Goal: Information Seeking & Learning: Check status

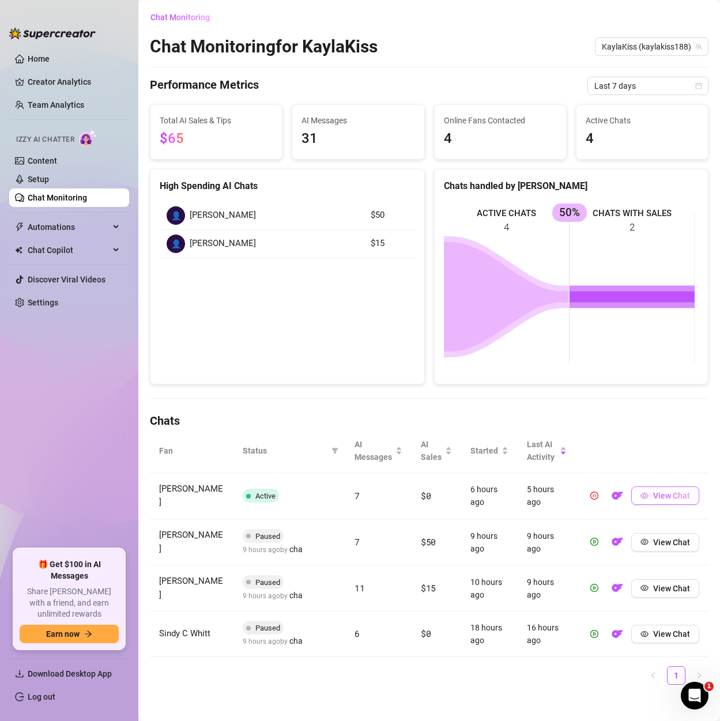
click at [655, 493] on span "View Chat" at bounding box center [671, 495] width 37 height 9
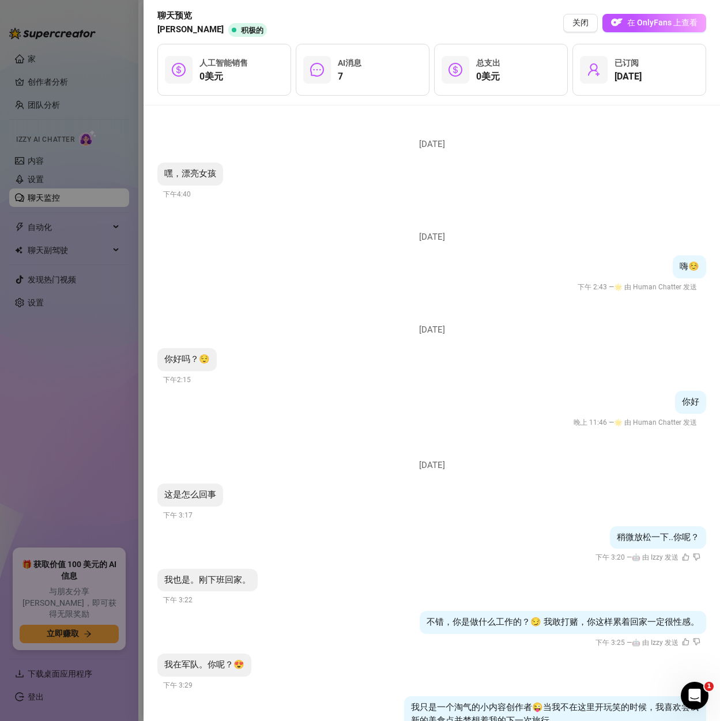
click at [533, 192] on div "嘿，漂亮女孩 下午4:40" at bounding box center [431, 181] width 549 height 38
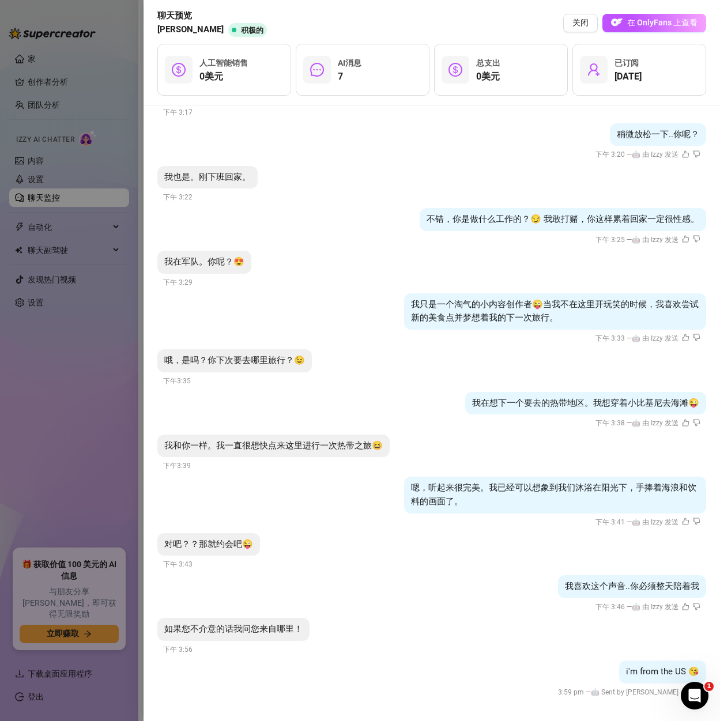
scroll to position [404, 0]
click at [68, 386] on div at bounding box center [360, 360] width 720 height 721
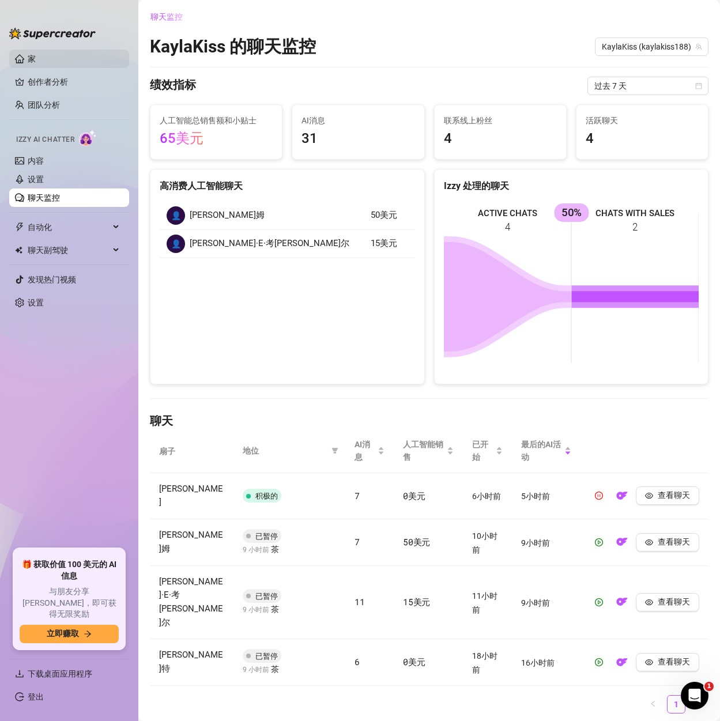
click at [36, 54] on link "家" at bounding box center [32, 58] width 8 height 9
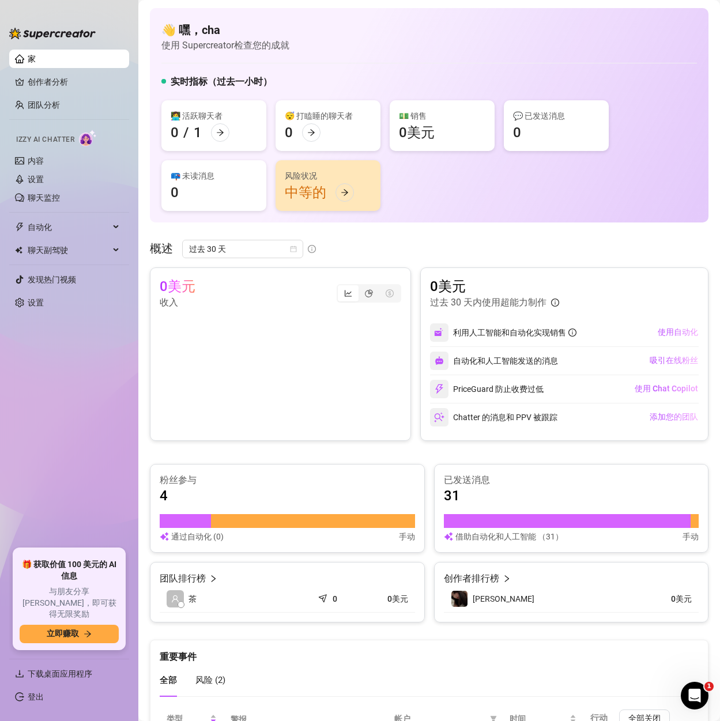
click at [410, 131] on font "0美元" at bounding box center [417, 132] width 36 height 16
click at [342, 194] on icon "向右箭头" at bounding box center [345, 192] width 8 height 8
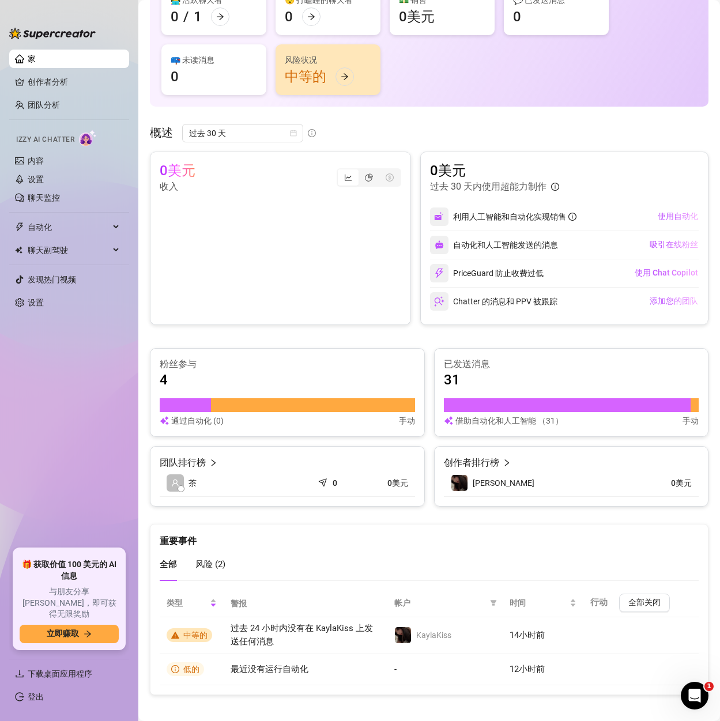
scroll to position [124, 0]
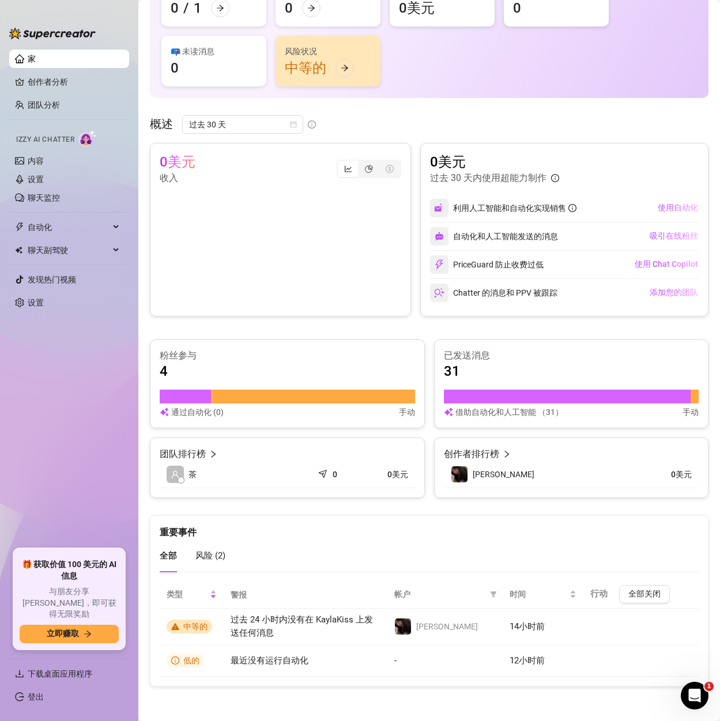
click at [205, 553] on font "风险 (" at bounding box center [206, 555] width 22 height 10
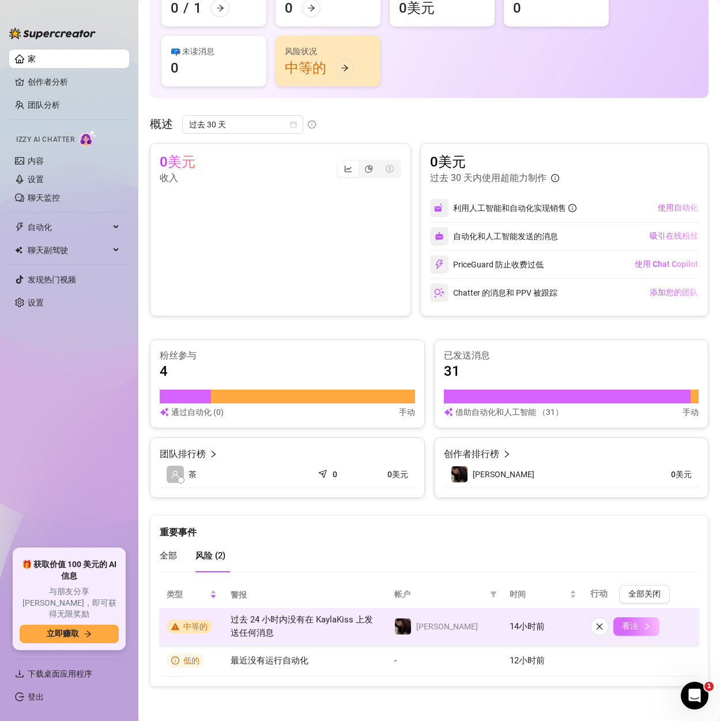
click at [622, 627] on font "看法" at bounding box center [630, 625] width 16 height 9
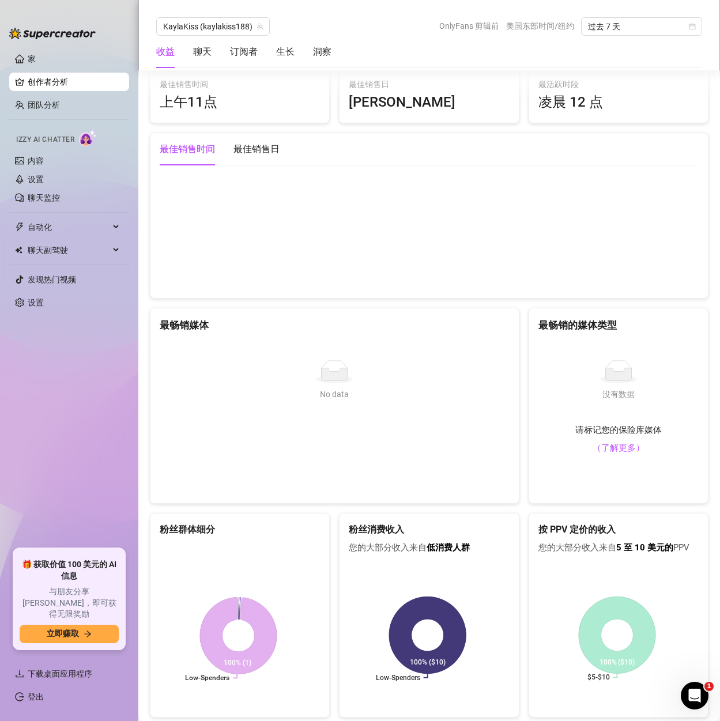
scroll to position [1816, 0]
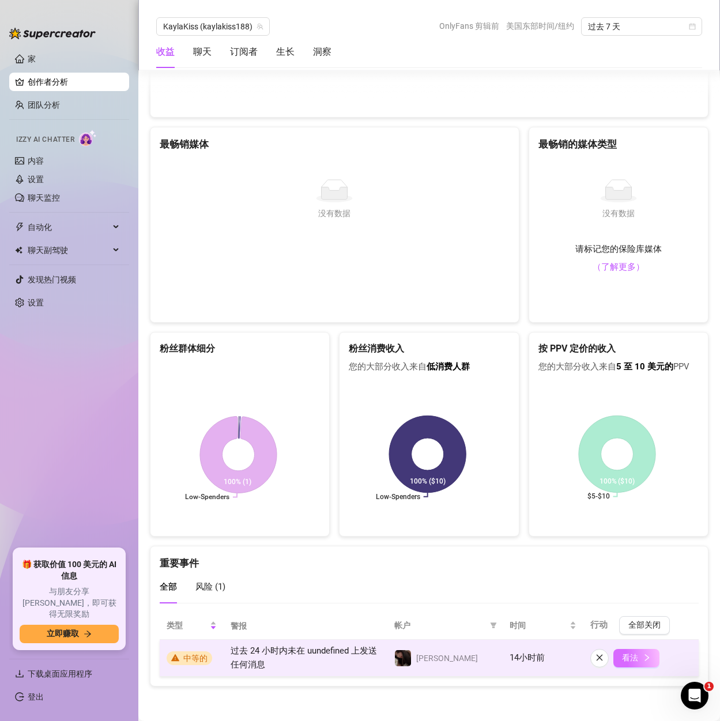
click at [629, 661] on button "看法" at bounding box center [636, 658] width 46 height 18
